Goal: Navigation & Orientation: Find specific page/section

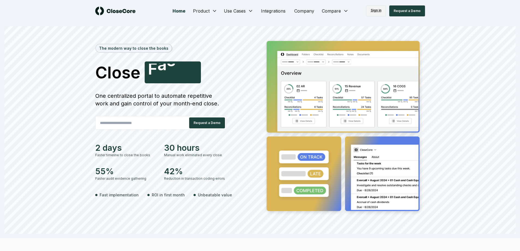
click at [384, 10] on link "Sign in" at bounding box center [376, 10] width 20 height 11
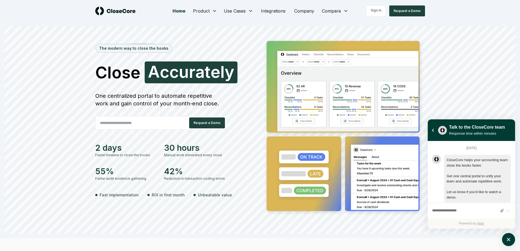
scroll to position [98, 0]
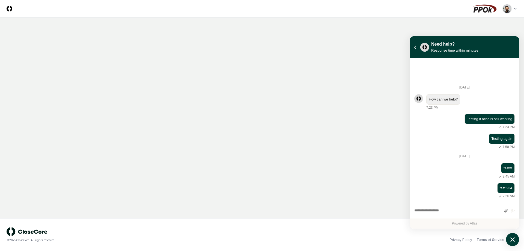
click at [516, 239] on icon "atlas-launcher" at bounding box center [513, 240] width 8 height 8
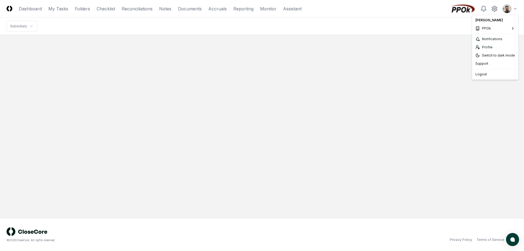
click at [513, 7] on html "CloseCore Dashboard My Tasks Folders Checklist Reconciliations Notes Documents …" at bounding box center [262, 125] width 524 height 251
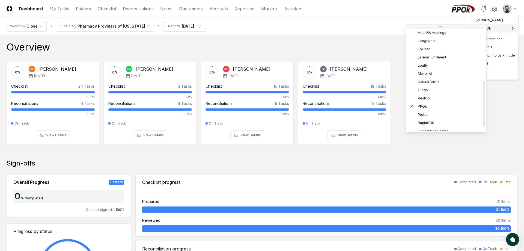
scroll to position [133, 0]
click at [444, 87] on span "School Family Media" at bounding box center [434, 85] width 33 height 5
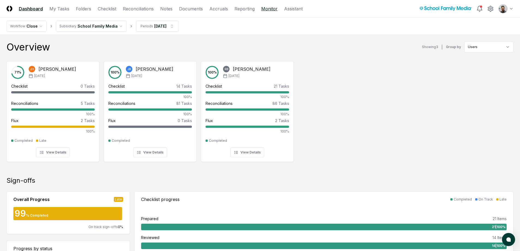
click at [265, 10] on link "Monitor" at bounding box center [269, 8] width 16 height 7
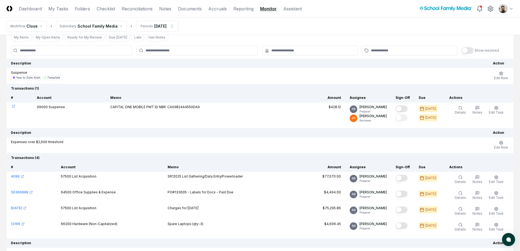
scroll to position [27, 0]
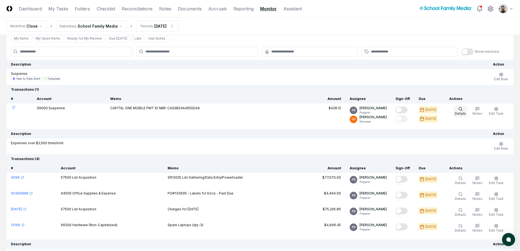
click at [465, 110] on button "Details" at bounding box center [460, 111] width 13 height 11
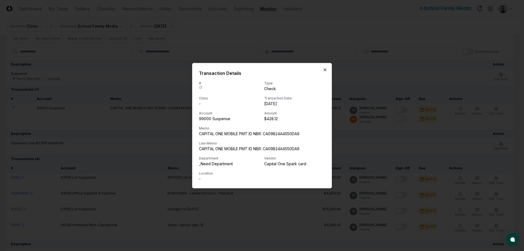
click at [326, 69] on icon "button" at bounding box center [325, 69] width 4 height 4
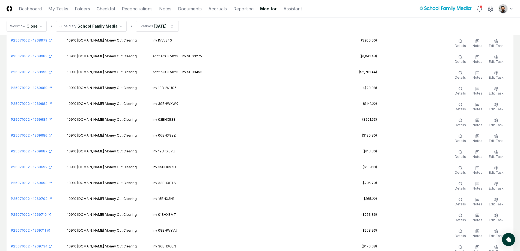
scroll to position [0, 0]
